Goal: Task Accomplishment & Management: Manage account settings

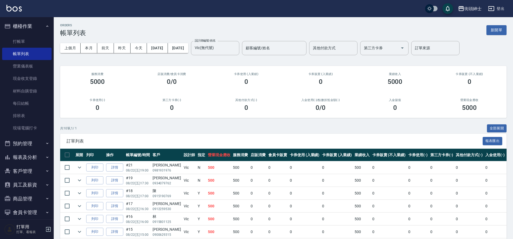
click at [23, 25] on button "櫃檯作業" at bounding box center [26, 26] width 49 height 14
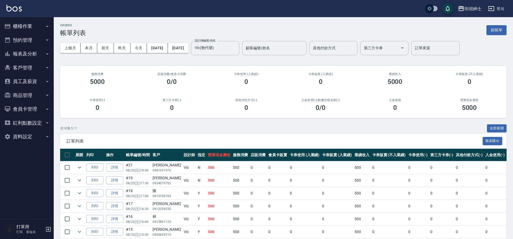
click at [29, 38] on button "預約管理" at bounding box center [26, 40] width 49 height 14
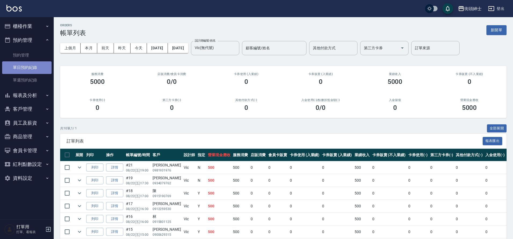
click at [27, 69] on link "單日預約紀錄" at bounding box center [26, 67] width 49 height 12
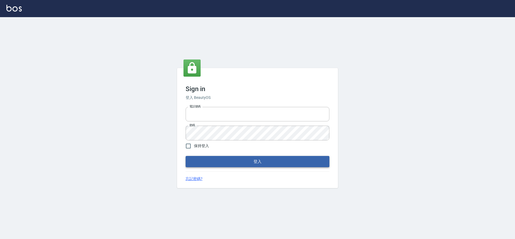
type input "0976742122"
click at [254, 162] on button "登入" at bounding box center [258, 161] width 144 height 11
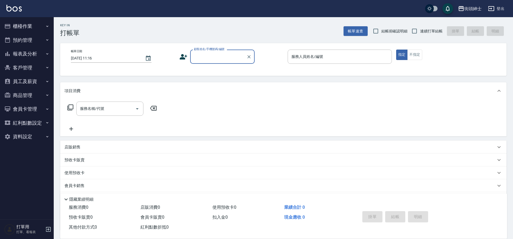
click at [40, 41] on button "預約管理" at bounding box center [26, 40] width 49 height 14
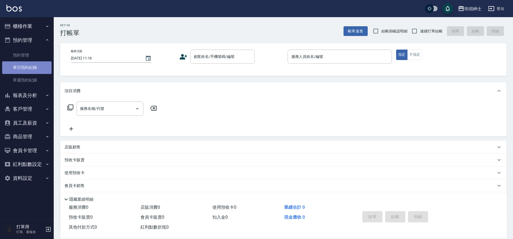
click at [42, 70] on link "單日預約紀錄" at bounding box center [26, 67] width 49 height 12
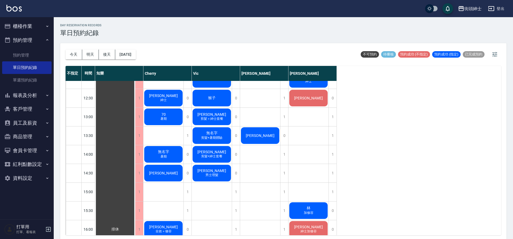
scroll to position [239, 0]
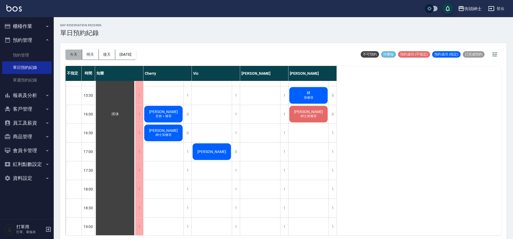
click at [68, 55] on button "今天" at bounding box center [73, 55] width 17 height 10
click at [71, 57] on button "今天" at bounding box center [73, 55] width 17 height 10
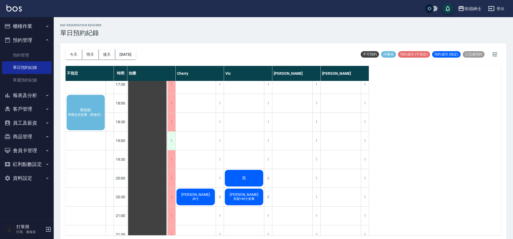
scroll to position [299, 0]
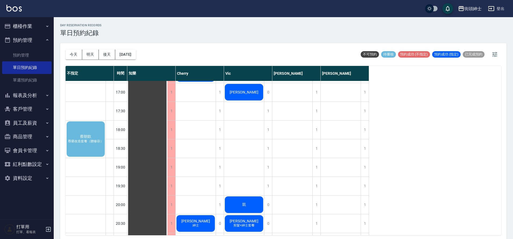
click at [90, 149] on div "[PERSON_NAME]改造套餐（贈修容）" at bounding box center [86, 139] width 40 height 37
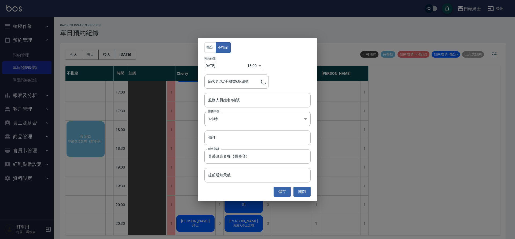
type input "[PERSON_NAME]/0976888122"
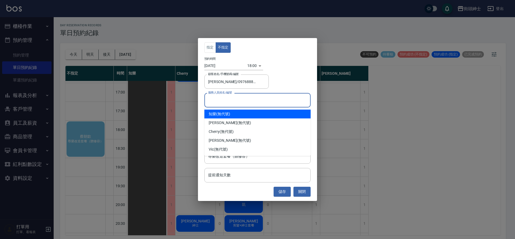
click at [219, 99] on input "服務人員姓名/編號" at bounding box center [257, 100] width 101 height 9
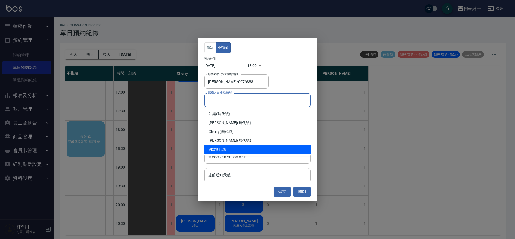
click at [219, 149] on div "Vic (無代號)" at bounding box center [258, 149] width 106 height 9
type input "Vic(無代號)"
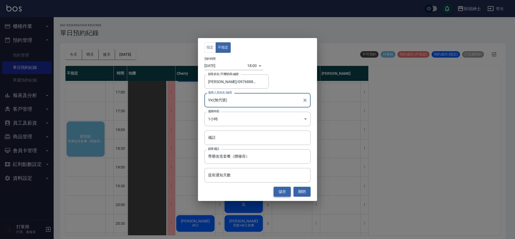
click at [277, 193] on button "儲存" at bounding box center [282, 192] width 17 height 10
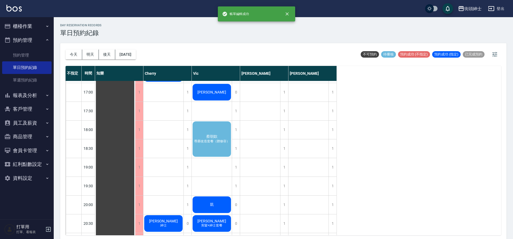
click at [120, 57] on span "蔡朝欽" at bounding box center [115, 54] width 10 height 5
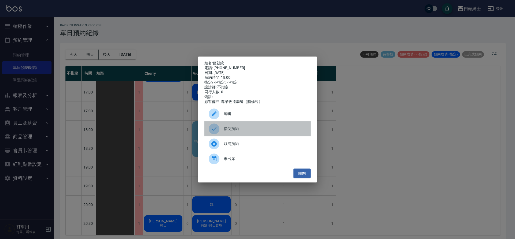
click at [231, 132] on span "接受預約" at bounding box center [265, 129] width 83 height 6
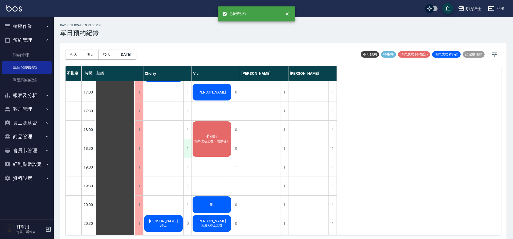
click at [186, 150] on div "1" at bounding box center [187, 149] width 8 height 19
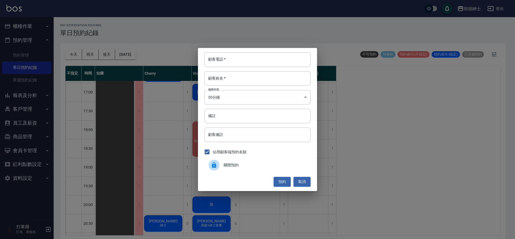
click at [112, 152] on div "顧客電話   * 顧客電話   * 顧客姓名   * 顧客姓名   * 服務時長 30分鐘 1 服務時長 備註 備註 顧客備註 顧客備註 佔用顧客端預約名額 …" at bounding box center [257, 119] width 515 height 239
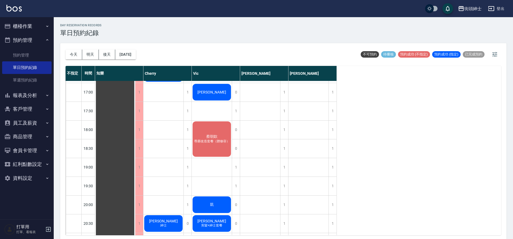
click at [135, 146] on div "[PERSON_NAME]改造套餐（贈修容）" at bounding box center [115, 55] width 40 height 544
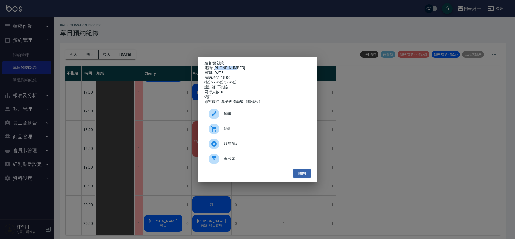
drag, startPoint x: 233, startPoint y: 67, endPoint x: 218, endPoint y: 69, distance: 15.5
click at [218, 69] on div "姓名: [PERSON_NAME] 電話: [PHONE_NUMBER] 日期: [DATE] 預約時間: 18:00 指定/不指定: 不指定 設計師: 不指…" at bounding box center [258, 82] width 106 height 43
drag, startPoint x: 215, startPoint y: 67, endPoint x: 240, endPoint y: 66, distance: 25.0
click at [240, 66] on div "電話: [PHONE_NUMBER]" at bounding box center [258, 68] width 106 height 5
copy div "0976888122"
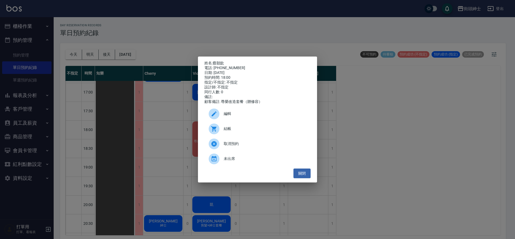
click at [186, 139] on div "姓名: [PERSON_NAME] 電話: [PHONE_NUMBER] 日期: [DATE] 預約時間: 18:00 指定/不指定: 不指定 設計師: 不指…" at bounding box center [257, 119] width 515 height 239
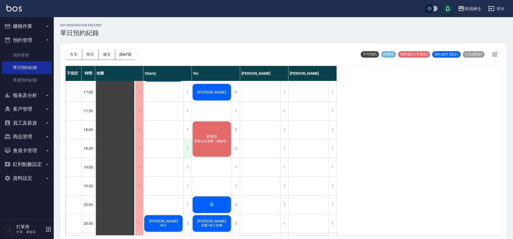
click at [186, 150] on div "1" at bounding box center [187, 149] width 8 height 19
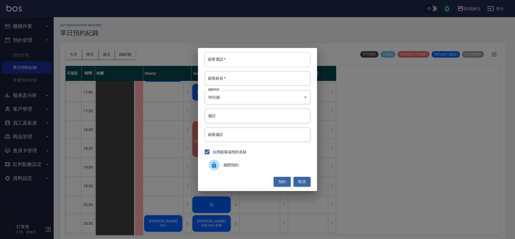
click at [227, 62] on input "顧客電話   *" at bounding box center [258, 59] width 106 height 14
paste input "0976888122"
type input "0976888122"
click at [233, 79] on input "顧客姓名   *" at bounding box center [258, 78] width 106 height 14
type input "0"
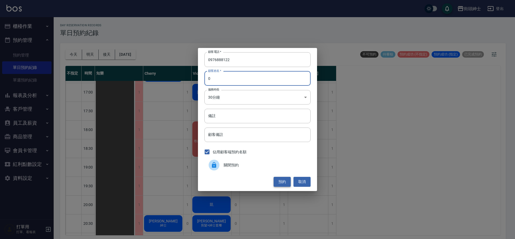
click at [284, 180] on button "預約" at bounding box center [282, 182] width 17 height 10
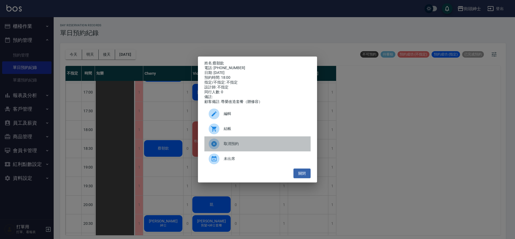
click at [233, 143] on div "取消預約" at bounding box center [258, 144] width 106 height 15
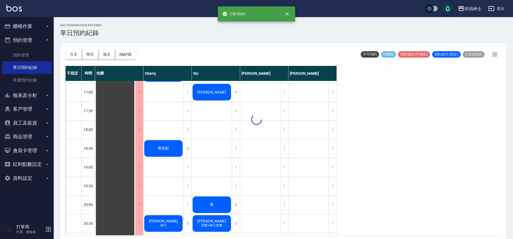
click at [120, 57] on span "蔡朝欽" at bounding box center [115, 54] width 10 height 5
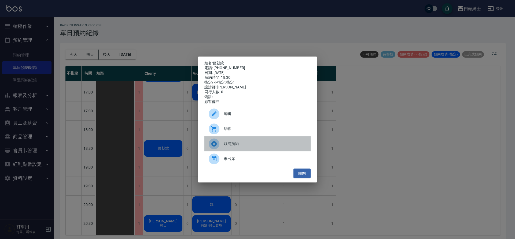
click at [244, 147] on span "取消預約" at bounding box center [265, 144] width 83 height 6
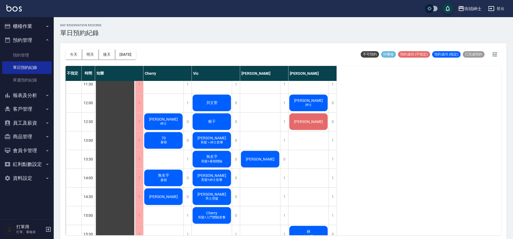
scroll to position [96, 0]
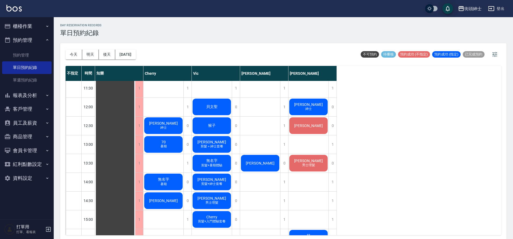
click at [133, 49] on div "[DATE] [DATE] [DATE] [DATE]" at bounding box center [100, 54] width 70 height 23
click at [134, 51] on button "[DATE]" at bounding box center [125, 55] width 20 height 10
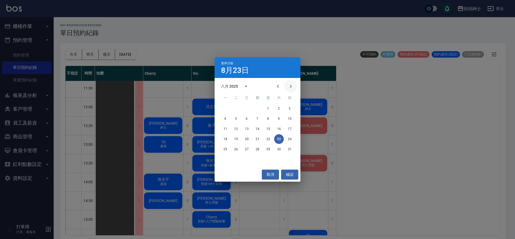
click at [292, 87] on icon "Next month" at bounding box center [291, 86] width 6 height 6
click at [281, 87] on button "Previous month" at bounding box center [278, 86] width 13 height 13
click at [293, 85] on icon "Next month" at bounding box center [291, 86] width 6 height 6
click at [278, 89] on icon "Previous month" at bounding box center [278, 86] width 6 height 6
click at [291, 86] on icon "Next month" at bounding box center [291, 86] width 6 height 6
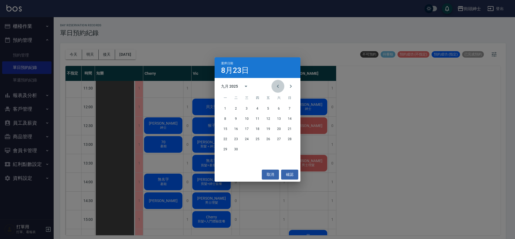
click at [279, 87] on icon "Previous month" at bounding box center [278, 86] width 6 height 6
click at [280, 89] on icon "Previous month" at bounding box center [278, 86] width 6 height 6
click at [292, 87] on icon "Next month" at bounding box center [291, 86] width 6 height 6
click at [277, 87] on icon "Previous month" at bounding box center [278, 86] width 6 height 6
click at [290, 87] on icon "Next month" at bounding box center [291, 86] width 2 height 3
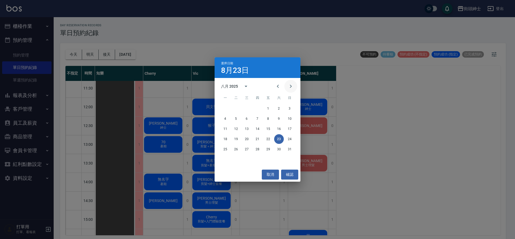
click at [290, 87] on icon "Next month" at bounding box center [291, 86] width 6 height 6
click at [280, 119] on button "13" at bounding box center [279, 119] width 10 height 10
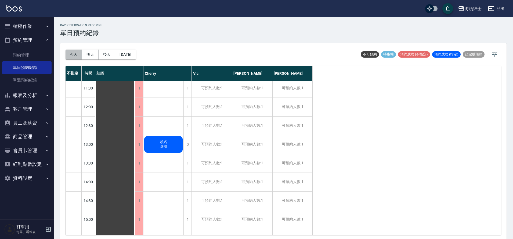
drag, startPoint x: 75, startPoint y: 57, endPoint x: 251, endPoint y: 64, distance: 176.4
click at [75, 58] on button "今天" at bounding box center [73, 55] width 17 height 10
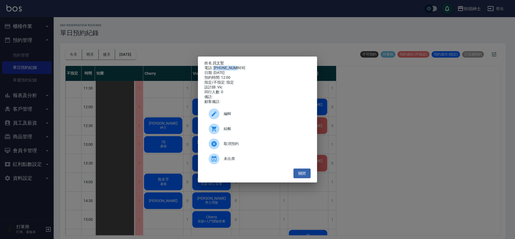
drag, startPoint x: 214, startPoint y: 66, endPoint x: 234, endPoint y: 67, distance: 20.1
click at [235, 67] on div "電話: [PHONE_NUMBER]" at bounding box center [258, 68] width 106 height 5
copy div "0928527775"
click at [179, 91] on div "姓名: 貝文聖 電話: [PHONE_NUMBER] 日期: [DATE] 預約時間: 12:00 指定/不指定: 指定 設計師: [PERSON_NAME]…" at bounding box center [257, 119] width 515 height 239
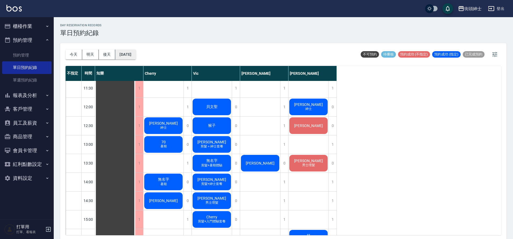
click at [135, 56] on button "[DATE]" at bounding box center [125, 55] width 20 height 10
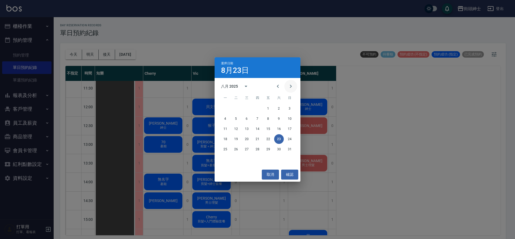
click at [294, 87] on button "Next month" at bounding box center [290, 86] width 13 height 13
click at [281, 119] on button "13" at bounding box center [279, 119] width 10 height 10
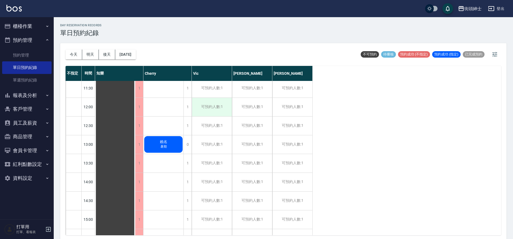
click at [214, 108] on div "可預約人數:1" at bounding box center [212, 107] width 40 height 19
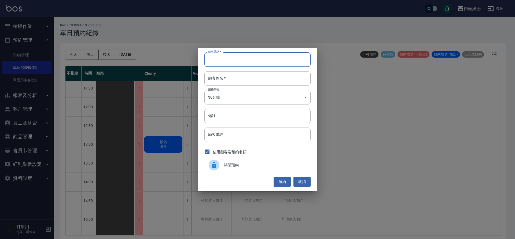
click at [255, 62] on input "顧客電話   *" at bounding box center [258, 59] width 106 height 14
paste input "0928527775"
type input "0928527775"
click at [240, 79] on input "顧客姓名   *" at bounding box center [258, 78] width 106 height 14
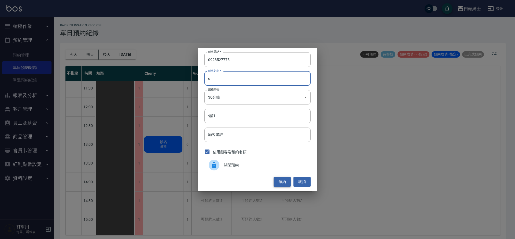
type input "c"
click at [287, 181] on button "預約" at bounding box center [282, 182] width 17 height 10
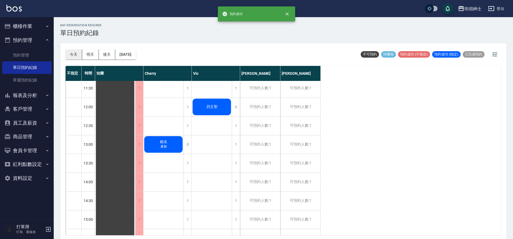
click at [77, 57] on button "今天" at bounding box center [73, 55] width 17 height 10
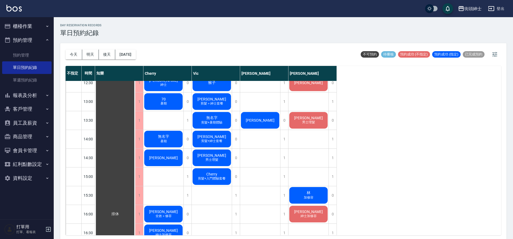
scroll to position [142, 0]
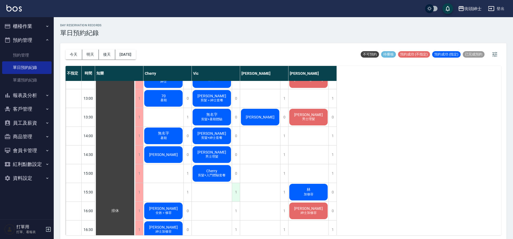
click at [236, 193] on div "1" at bounding box center [236, 192] width 8 height 19
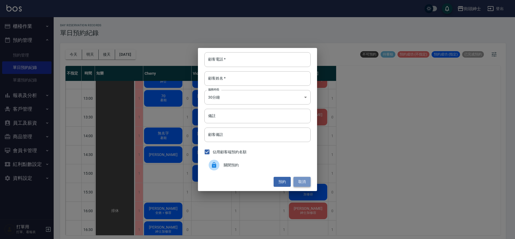
click at [304, 183] on button "取消" at bounding box center [302, 182] width 17 height 10
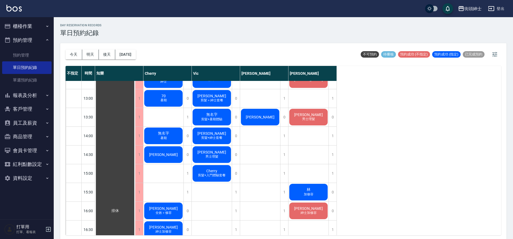
click at [165, 79] on span "剪髮+入門體驗套餐" at bounding box center [163, 79] width 2 height 0
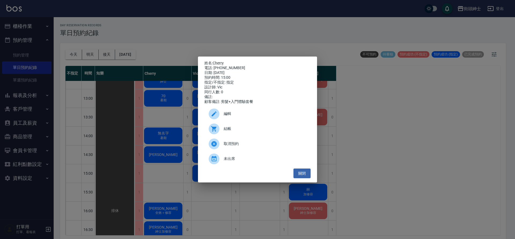
click at [239, 147] on span "取消預約" at bounding box center [265, 144] width 83 height 6
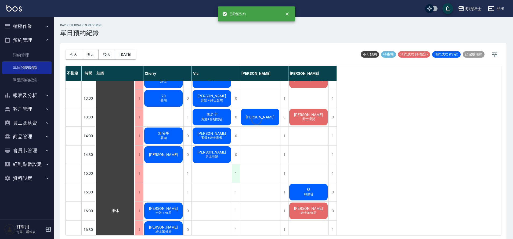
click at [237, 173] on div "1" at bounding box center [236, 174] width 8 height 19
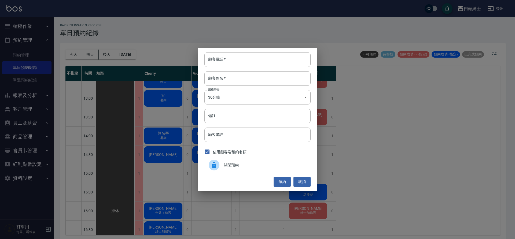
click at [229, 168] on div "關閉預約" at bounding box center [258, 165] width 106 height 15
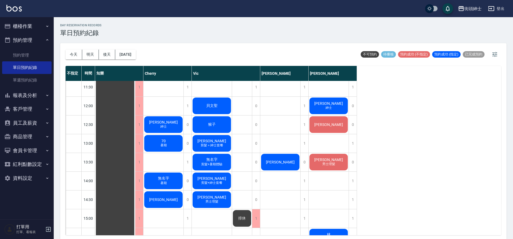
scroll to position [97, 0]
click at [165, 125] on span "剪髮+暑期體驗" at bounding box center [163, 125] width 2 height 0
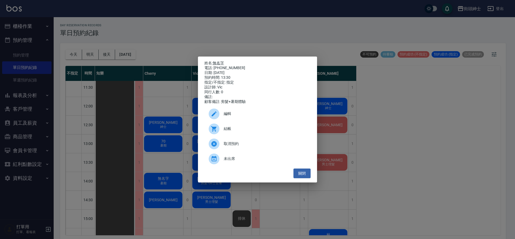
click at [221, 63] on link "無名字" at bounding box center [218, 63] width 11 height 4
click at [152, 48] on div "姓名: 無名字 電話: [PHONE_NUMBER] 日期: [DATE] 預約時間: 13:30 指定/不指定: 指定 設計師: [PERSON_NAME]…" at bounding box center [257, 119] width 515 height 239
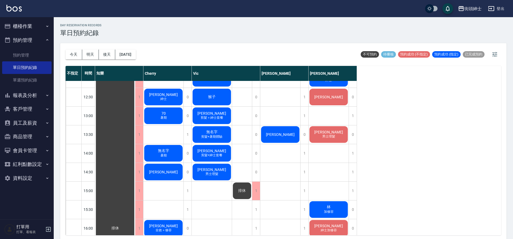
scroll to position [124, 0]
